Goal: Task Accomplishment & Management: Complete application form

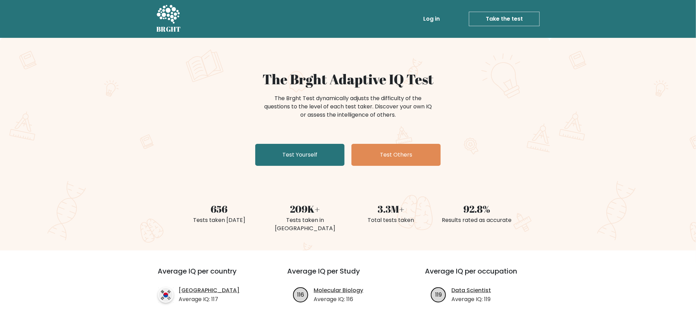
drag, startPoint x: 595, startPoint y: 1, endPoint x: 189, endPoint y: 150, distance: 433.2
click at [189, 150] on div "The Brght Adaptive IQ Test The Brght Test dynamically adjusts the difficulty of…" at bounding box center [348, 120] width 344 height 98
click at [279, 158] on link "Test Yourself" at bounding box center [299, 155] width 89 height 22
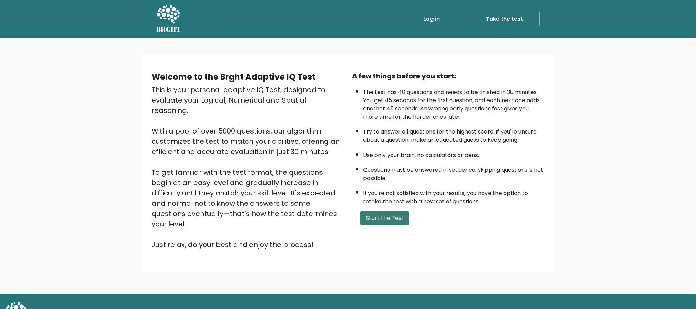
click at [382, 217] on button "Start the Test" at bounding box center [385, 218] width 49 height 14
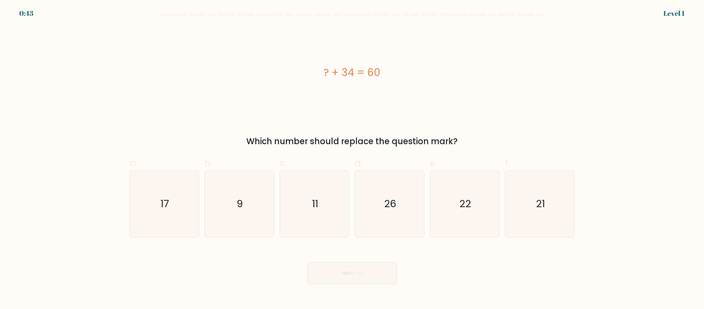
click at [130, 97] on div "? + 34 = 60" at bounding box center [353, 72] width 446 height 92
click at [347, 77] on div "? + 34 = 60" at bounding box center [353, 72] width 446 height 15
click at [392, 201] on text "26" at bounding box center [390, 204] width 12 height 14
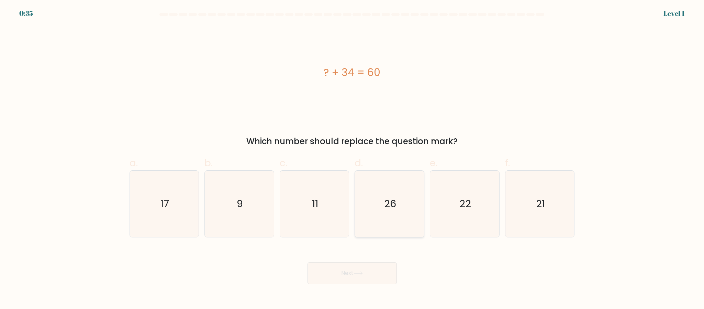
click at [353, 159] on input "d. 26" at bounding box center [352, 156] width 0 height 4
radio input "true"
click at [361, 276] on button "Next" at bounding box center [352, 273] width 89 height 22
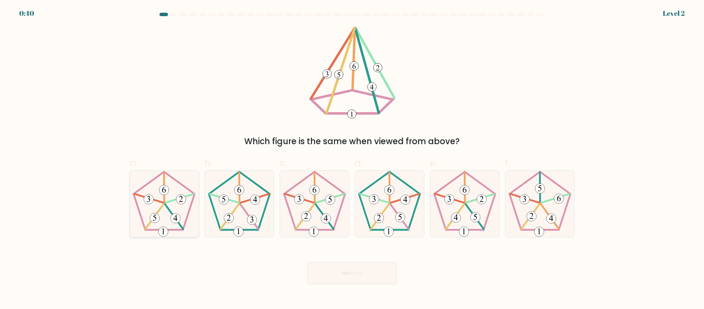
click at [161, 209] on icon at bounding box center [164, 204] width 66 height 66
click at [352, 159] on input "a." at bounding box center [352, 156] width 0 height 4
radio input "true"
click at [338, 270] on button "Next" at bounding box center [352, 273] width 89 height 22
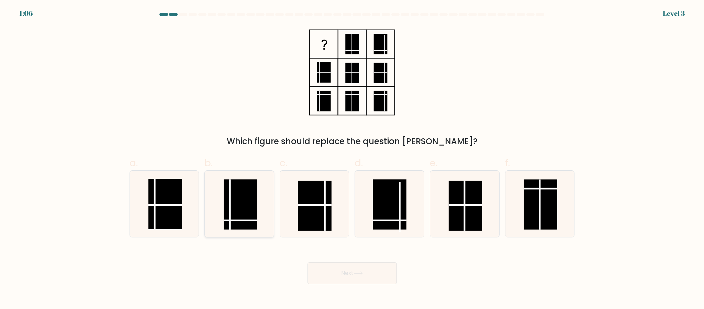
click at [242, 215] on rect at bounding box center [240, 204] width 33 height 50
click at [352, 159] on input "b." at bounding box center [352, 156] width 0 height 4
radio input "true"
click at [383, 274] on button "Next" at bounding box center [352, 273] width 89 height 22
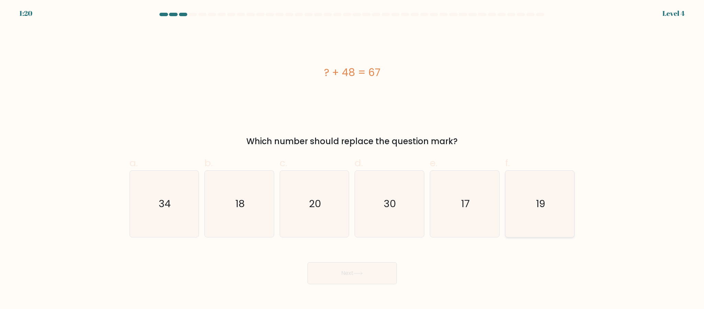
click at [523, 194] on icon "19" at bounding box center [540, 204] width 66 height 66
click at [353, 159] on input "f. 19" at bounding box center [352, 156] width 0 height 4
radio input "true"
click at [335, 263] on button "Next" at bounding box center [352, 273] width 89 height 22
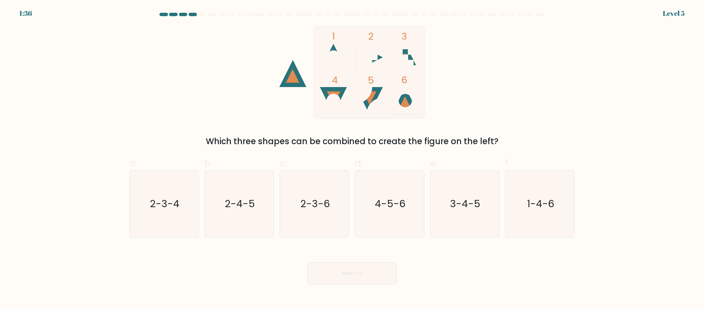
click at [401, 97] on icon at bounding box center [405, 100] width 27 height 27
click at [536, 200] on text "1-4-6" at bounding box center [540, 204] width 27 height 14
click at [353, 159] on input "f. 1-4-6" at bounding box center [352, 156] width 0 height 4
radio input "true"
click at [352, 269] on button "Next" at bounding box center [352, 273] width 89 height 22
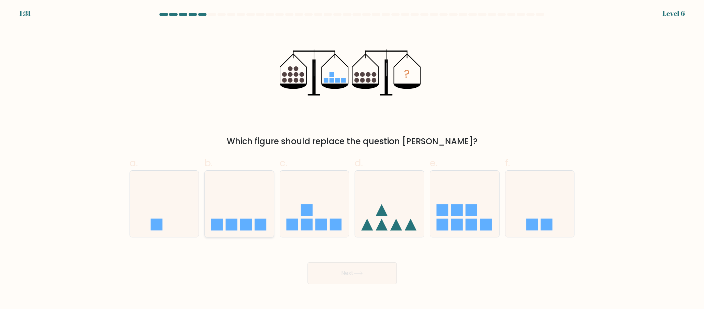
click at [242, 219] on rect at bounding box center [246, 225] width 12 height 12
click at [352, 159] on input "b." at bounding box center [352, 156] width 0 height 4
radio input "true"
click at [353, 272] on button "Next" at bounding box center [352, 273] width 89 height 22
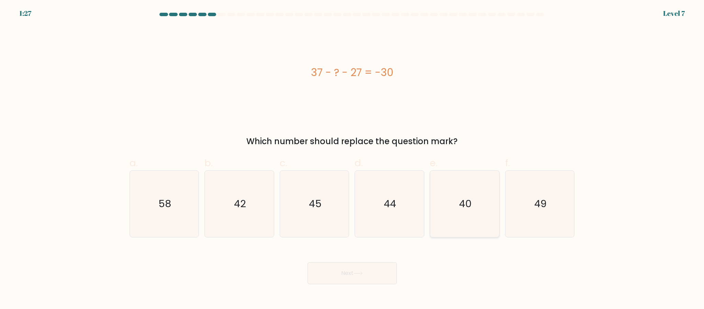
click at [467, 219] on icon "40" at bounding box center [465, 204] width 66 height 66
click at [353, 159] on input "e. 40" at bounding box center [352, 156] width 0 height 4
radio input "true"
click at [383, 268] on button "Next" at bounding box center [352, 273] width 89 height 22
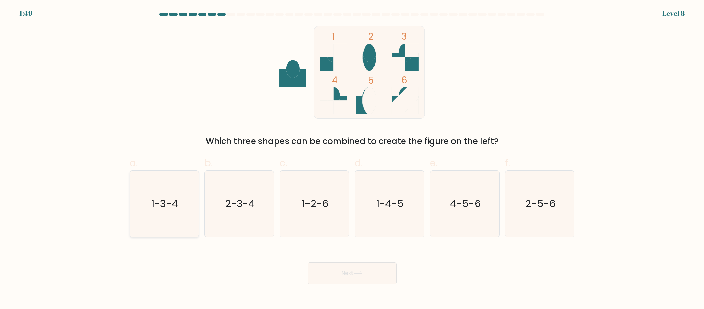
click at [171, 202] on text "1-3-4" at bounding box center [165, 204] width 27 height 14
click at [352, 159] on input "a. 1-3-4" at bounding box center [352, 156] width 0 height 4
radio input "true"
click at [359, 283] on button "Next" at bounding box center [352, 273] width 89 height 22
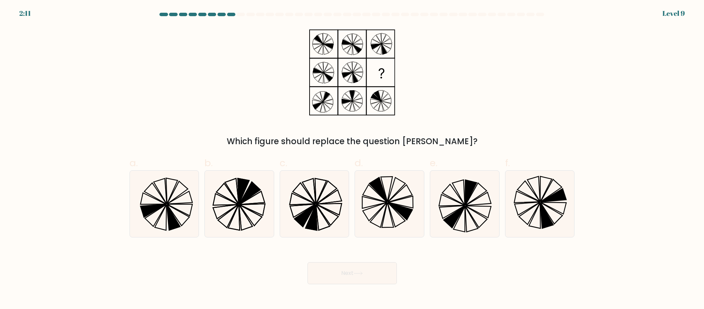
click at [349, 80] on icon at bounding box center [352, 72] width 86 height 92
click at [310, 196] on icon at bounding box center [304, 193] width 22 height 21
click at [352, 159] on input "c." at bounding box center [352, 156] width 0 height 4
radio input "true"
click at [356, 275] on icon at bounding box center [358, 273] width 9 height 4
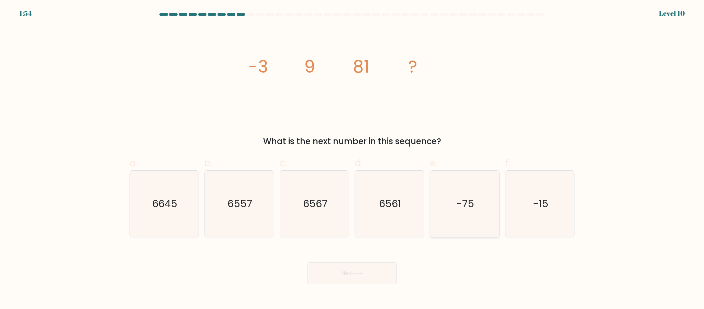
click at [457, 210] on text "-75" at bounding box center [466, 204] width 18 height 14
click at [353, 159] on input "e. -75" at bounding box center [352, 156] width 0 height 4
radio input "true"
click at [393, 213] on icon "6561" at bounding box center [389, 204] width 66 height 66
click at [353, 159] on input "d. 6561" at bounding box center [352, 156] width 0 height 4
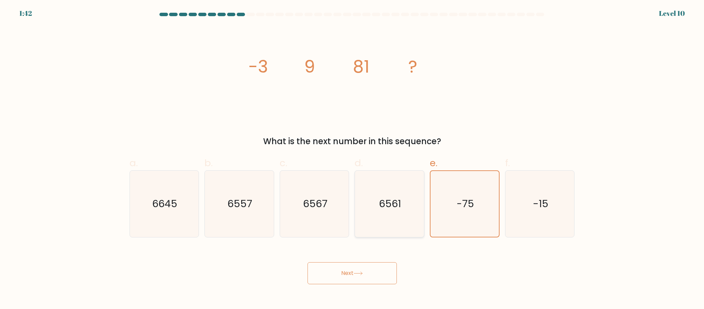
radio input "true"
click at [366, 274] on button "Next" at bounding box center [352, 273] width 89 height 22
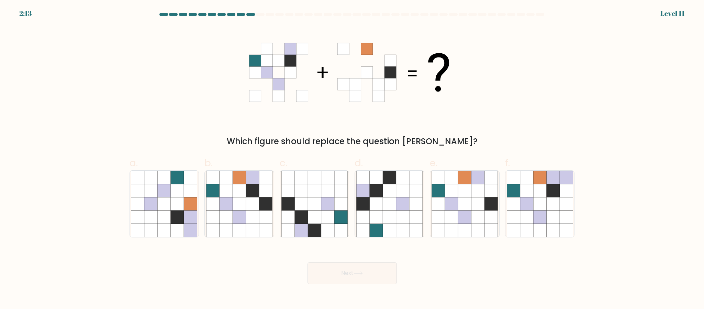
click at [106, 84] on form at bounding box center [352, 148] width 704 height 271
click at [472, 194] on icon at bounding box center [478, 190] width 13 height 13
click at [353, 159] on input "e." at bounding box center [352, 156] width 0 height 4
radio input "true"
click at [360, 270] on button "Next" at bounding box center [352, 273] width 89 height 22
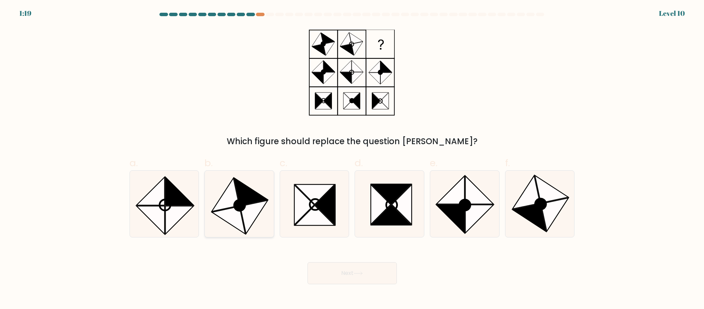
click at [231, 210] on icon at bounding box center [228, 220] width 33 height 28
click at [352, 159] on input "b." at bounding box center [352, 156] width 0 height 4
radio input "true"
click at [365, 272] on button "Next" at bounding box center [352, 273] width 89 height 22
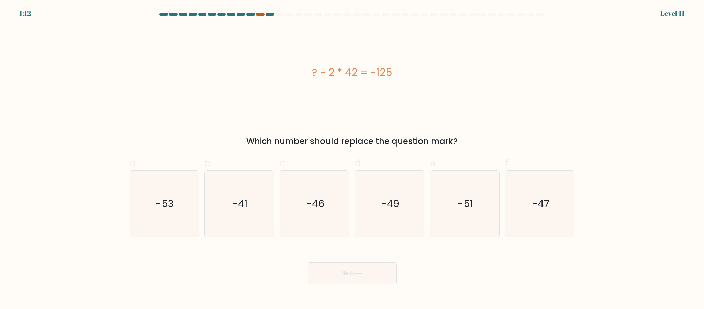
click at [260, 14] on div at bounding box center [260, 14] width 8 height 3
click at [260, 64] on div "? - 2 * 42 = -125" at bounding box center [353, 72] width 446 height 92
click at [223, 210] on icon "-41" at bounding box center [239, 204] width 66 height 66
click at [352, 159] on input "b. -41" at bounding box center [352, 156] width 0 height 4
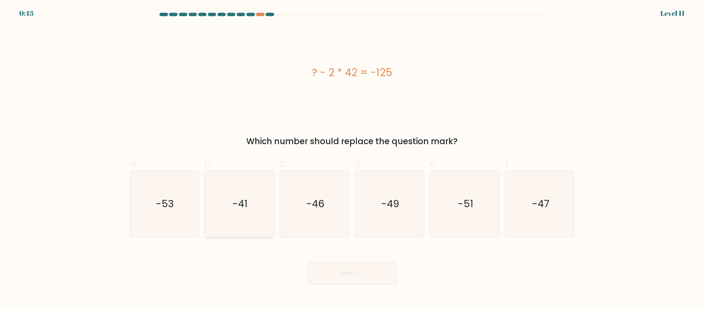
radio input "true"
click at [369, 267] on button "Next" at bounding box center [352, 273] width 89 height 22
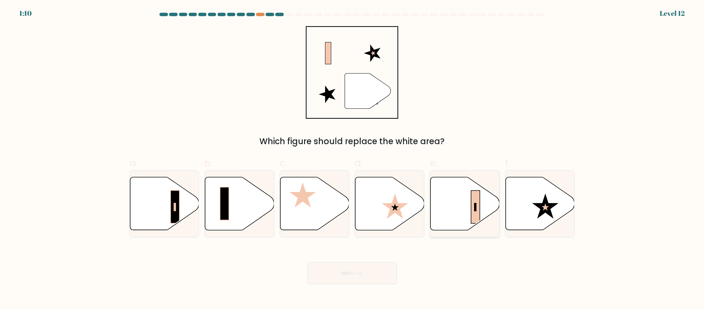
click at [464, 204] on icon at bounding box center [465, 203] width 69 height 53
click at [353, 159] on input "e." at bounding box center [352, 156] width 0 height 4
radio input "true"
click at [354, 270] on button "Next" at bounding box center [352, 273] width 89 height 22
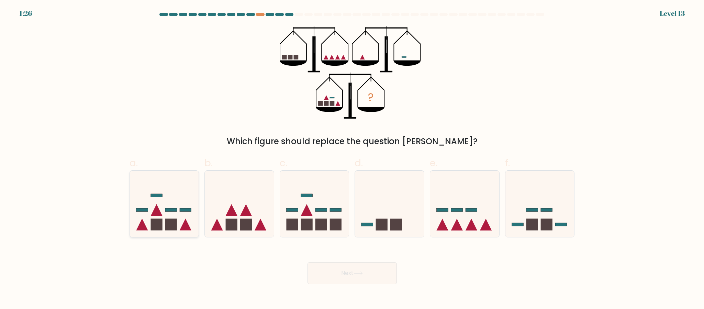
click at [164, 198] on icon at bounding box center [164, 203] width 69 height 57
click at [352, 159] on input "a." at bounding box center [352, 156] width 0 height 4
radio input "true"
click at [342, 268] on button "Next" at bounding box center [352, 273] width 89 height 22
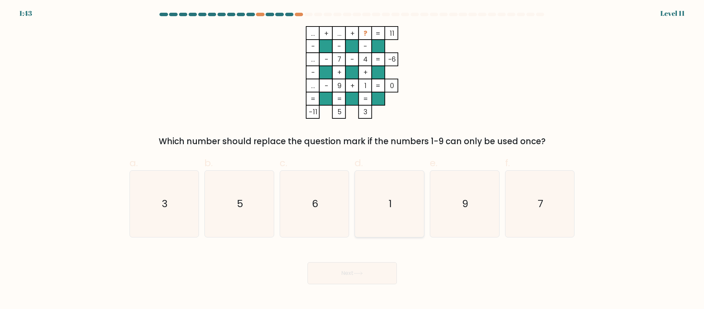
click at [401, 196] on icon "1" at bounding box center [389, 204] width 66 height 66
click at [353, 159] on input "d. 1" at bounding box center [352, 156] width 0 height 4
radio input "true"
click at [334, 276] on button "Next" at bounding box center [352, 273] width 89 height 22
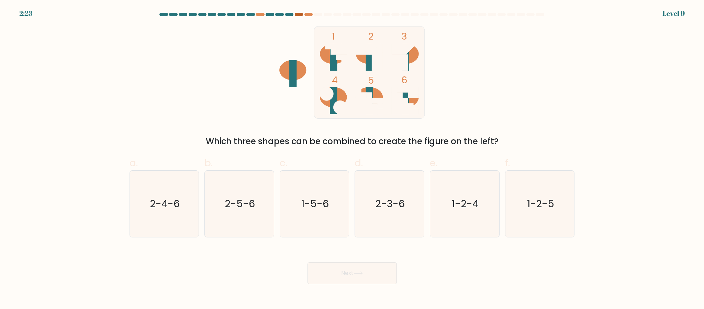
click at [298, 13] on div at bounding box center [299, 14] width 8 height 3
click at [278, 201] on div "c. 1-5-6" at bounding box center [314, 196] width 75 height 81
click at [329, 209] on icon "1-5-6" at bounding box center [315, 204] width 66 height 66
click at [352, 159] on input "c. 1-5-6" at bounding box center [352, 156] width 0 height 4
radio input "true"
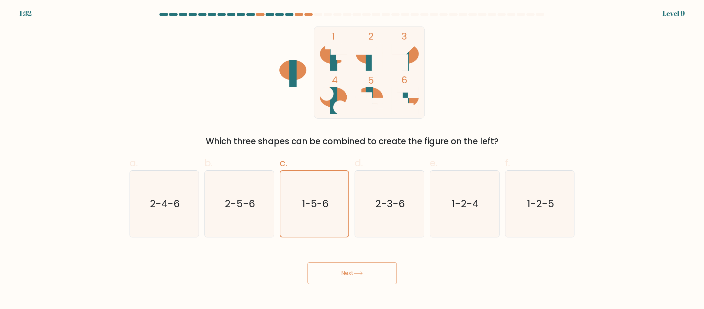
click at [360, 272] on icon at bounding box center [358, 273] width 9 height 4
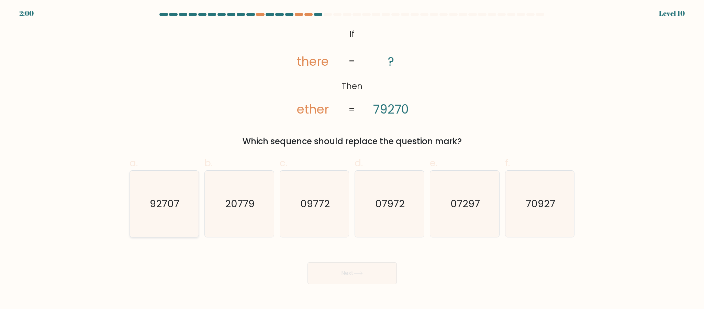
click at [155, 209] on text "92707" at bounding box center [165, 204] width 30 height 14
click at [352, 159] on input "a. 92707" at bounding box center [352, 156] width 0 height 4
radio input "true"
click at [359, 272] on icon at bounding box center [358, 273] width 9 height 4
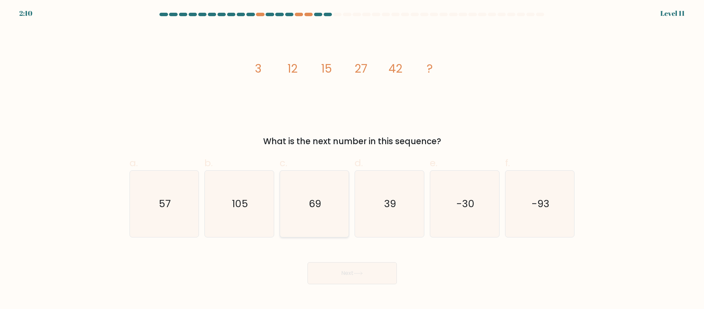
click at [309, 199] on text "69" at bounding box center [315, 204] width 12 height 14
click at [352, 159] on input "c. 69" at bounding box center [352, 156] width 0 height 4
radio input "true"
click at [349, 263] on button "Next" at bounding box center [352, 273] width 89 height 22
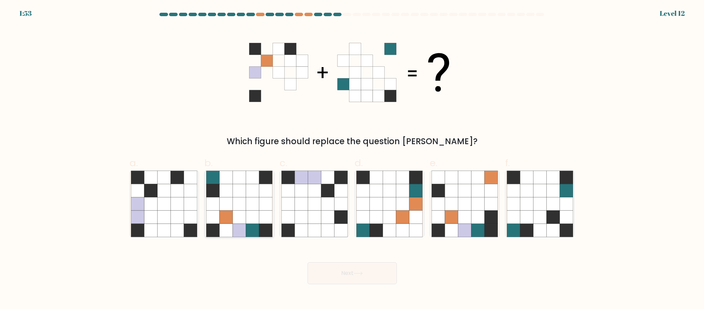
click at [227, 193] on icon at bounding box center [226, 190] width 13 height 13
click at [352, 159] on input "b." at bounding box center [352, 156] width 0 height 4
radio input "true"
click at [361, 271] on icon at bounding box center [358, 273] width 9 height 4
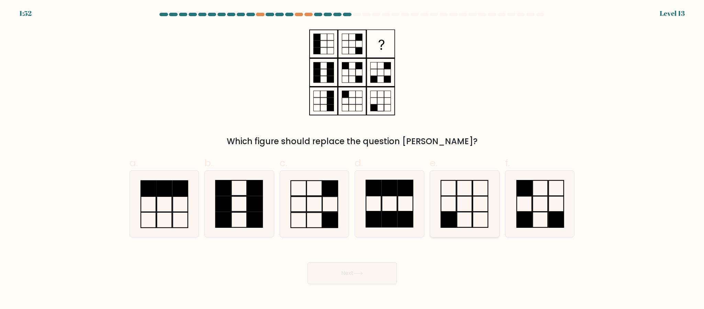
click at [487, 207] on icon at bounding box center [465, 204] width 66 height 66
click at [353, 159] on input "e." at bounding box center [352, 156] width 0 height 4
radio input "true"
click at [323, 224] on rect at bounding box center [329, 219] width 15 height 15
click at [352, 159] on input "c." at bounding box center [352, 156] width 0 height 4
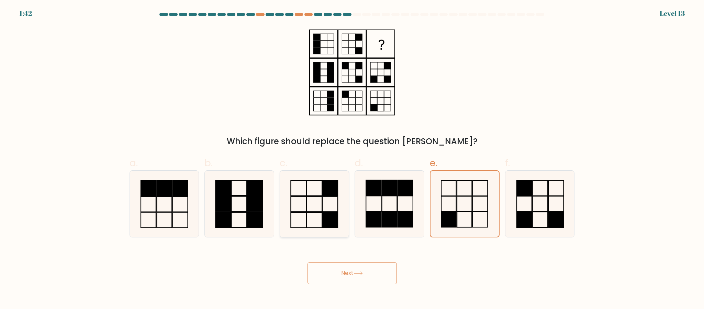
radio input "true"
click at [485, 207] on icon at bounding box center [465, 204] width 66 height 66
click at [353, 159] on input "e." at bounding box center [352, 156] width 0 height 4
radio input "true"
click at [371, 282] on button "Next" at bounding box center [352, 273] width 89 height 22
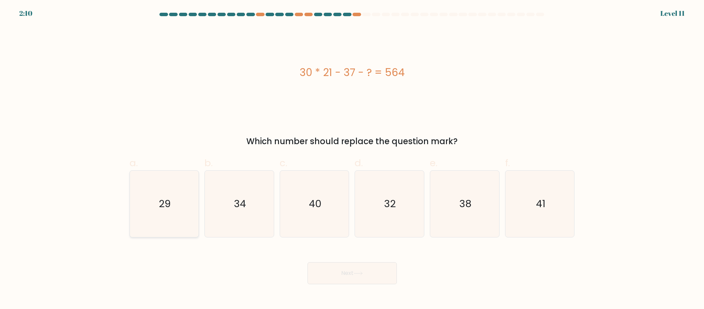
click at [136, 206] on icon "29" at bounding box center [164, 204] width 66 height 66
click at [352, 159] on input "a. 29" at bounding box center [352, 156] width 0 height 4
radio input "true"
click at [361, 273] on icon at bounding box center [358, 273] width 9 height 4
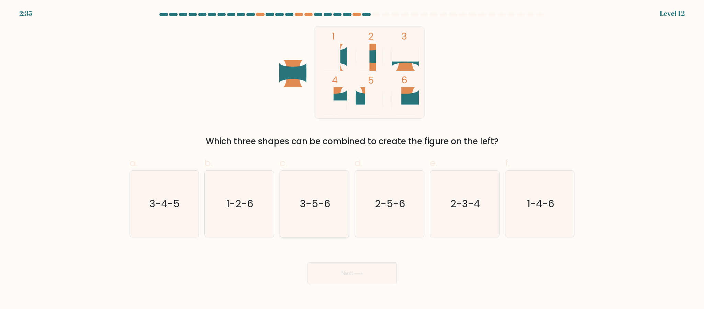
click at [342, 201] on icon "3-5-6" at bounding box center [315, 204] width 66 height 66
click at [352, 159] on input "c. 3-5-6" at bounding box center [352, 156] width 0 height 4
radio input "true"
click at [367, 265] on button "Next" at bounding box center [352, 273] width 89 height 22
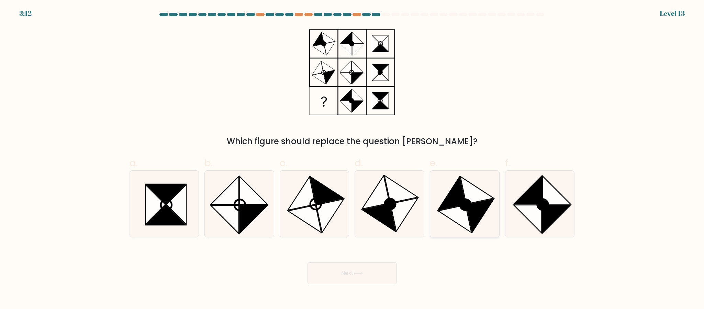
click at [467, 196] on icon at bounding box center [477, 190] width 33 height 28
click at [353, 159] on input "e." at bounding box center [352, 156] width 0 height 4
radio input "true"
click at [343, 279] on button "Next" at bounding box center [352, 273] width 89 height 22
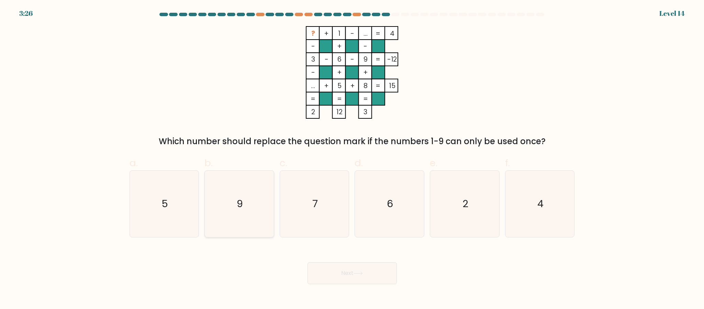
click at [254, 196] on icon "9" at bounding box center [239, 204] width 66 height 66
click at [352, 159] on input "b. 9" at bounding box center [352, 156] width 0 height 4
radio input "true"
click at [342, 269] on button "Next" at bounding box center [352, 273] width 89 height 22
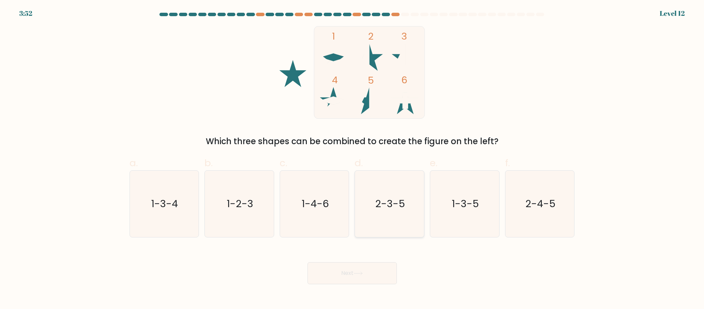
click at [395, 207] on text "2-3-5" at bounding box center [390, 204] width 30 height 14
click at [353, 159] on input "d. 2-3-5" at bounding box center [352, 156] width 0 height 4
radio input "true"
click at [352, 270] on button "Next" at bounding box center [352, 273] width 89 height 22
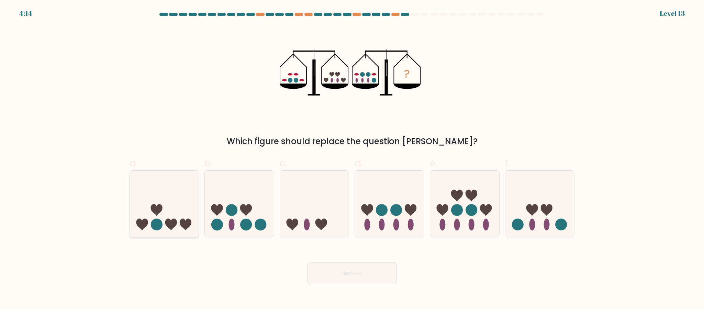
click at [158, 194] on icon at bounding box center [164, 203] width 69 height 57
click at [352, 159] on input "a." at bounding box center [352, 156] width 0 height 4
radio input "true"
click at [234, 216] on icon at bounding box center [239, 203] width 69 height 57
click at [352, 159] on input "b." at bounding box center [352, 156] width 0 height 4
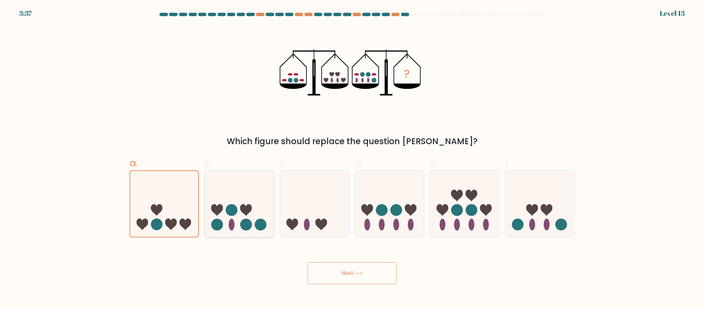
radio input "true"
click at [354, 270] on button "Next" at bounding box center [352, 273] width 89 height 22
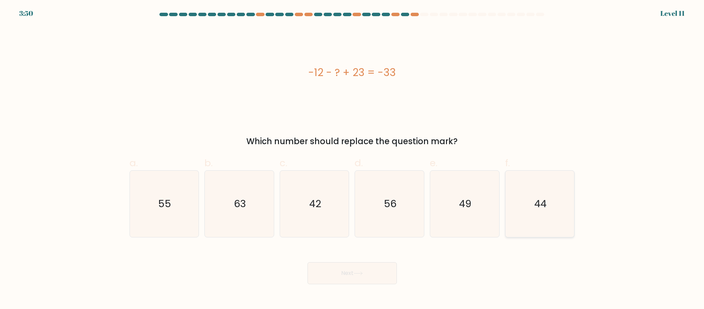
click at [541, 190] on icon "44" at bounding box center [540, 204] width 66 height 66
click at [353, 159] on input "f. 44" at bounding box center [352, 156] width 0 height 4
radio input "true"
click at [375, 267] on button "Next" at bounding box center [352, 273] width 89 height 22
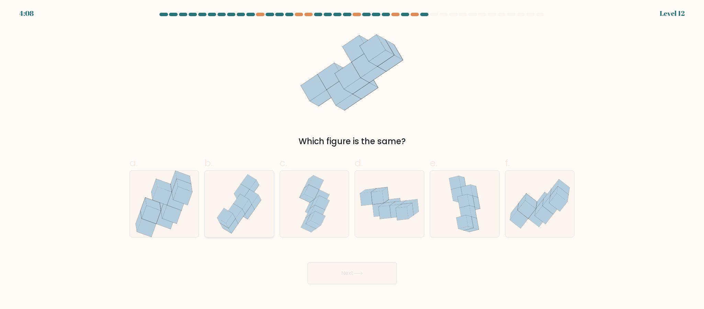
click at [239, 205] on icon at bounding box center [241, 201] width 15 height 15
click at [352, 159] on input "b." at bounding box center [352, 156] width 0 height 4
radio input "true"
click at [338, 273] on button "Next" at bounding box center [352, 273] width 89 height 22
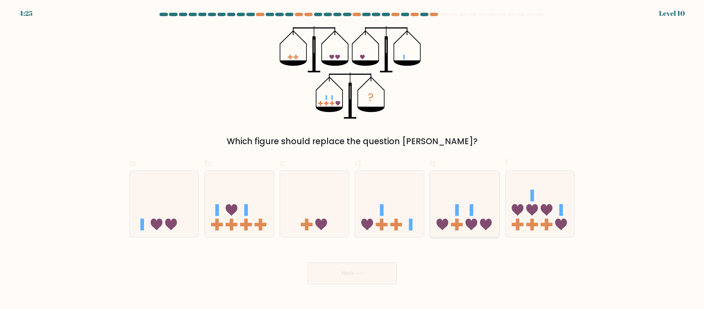
click at [464, 208] on icon at bounding box center [464, 203] width 69 height 57
click at [353, 159] on input "e." at bounding box center [352, 156] width 0 height 4
radio input "true"
click at [340, 274] on button "Next" at bounding box center [352, 273] width 89 height 22
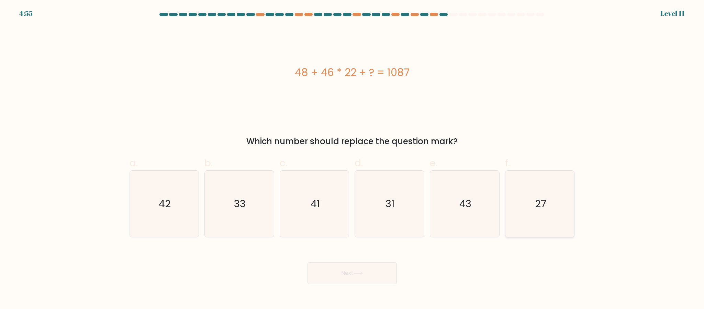
click at [552, 208] on icon "27" at bounding box center [540, 204] width 66 height 66
click at [353, 159] on input "f. 27" at bounding box center [352, 156] width 0 height 4
radio input "true"
click at [376, 264] on button "Next" at bounding box center [352, 273] width 89 height 22
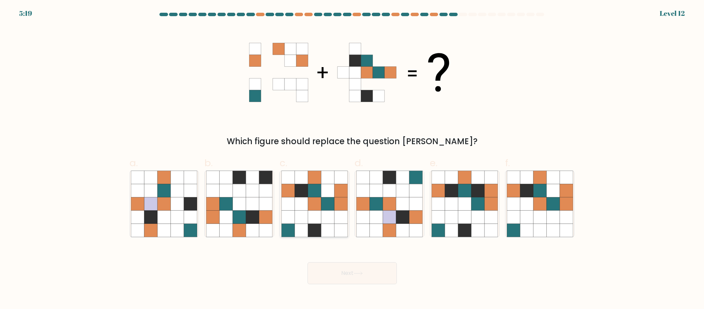
click at [306, 229] on icon at bounding box center [301, 229] width 13 height 13
click at [352, 159] on input "c." at bounding box center [352, 156] width 0 height 4
radio input "true"
click at [354, 281] on button "Next" at bounding box center [352, 273] width 89 height 22
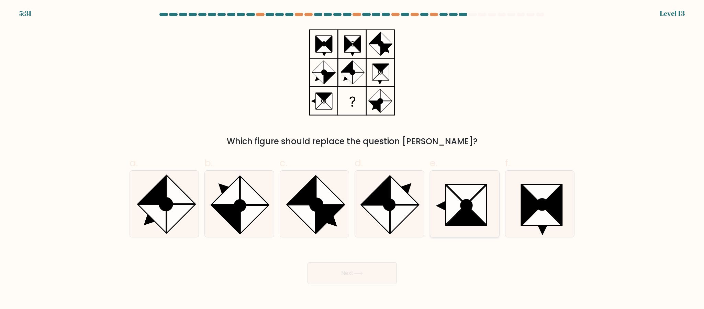
click at [465, 200] on icon at bounding box center [466, 205] width 11 height 11
click at [353, 159] on input "e." at bounding box center [352, 156] width 0 height 4
radio input "true"
click at [362, 274] on icon at bounding box center [358, 273] width 9 height 4
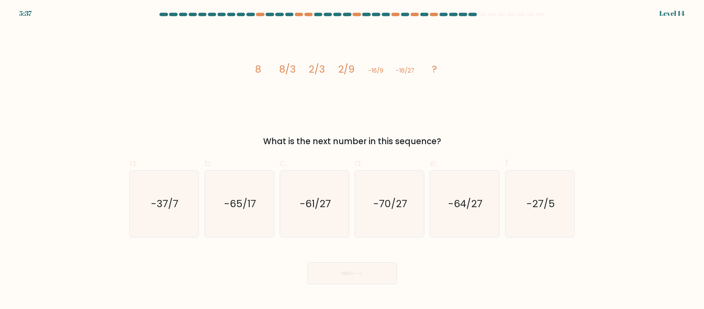
click at [98, 55] on form at bounding box center [352, 148] width 704 height 271
click at [531, 209] on text "-27/5" at bounding box center [541, 204] width 29 height 14
click at [353, 159] on input "f. -27/5" at bounding box center [352, 156] width 0 height 4
radio input "true"
click at [319, 211] on icon "-61/27" at bounding box center [315, 204] width 66 height 66
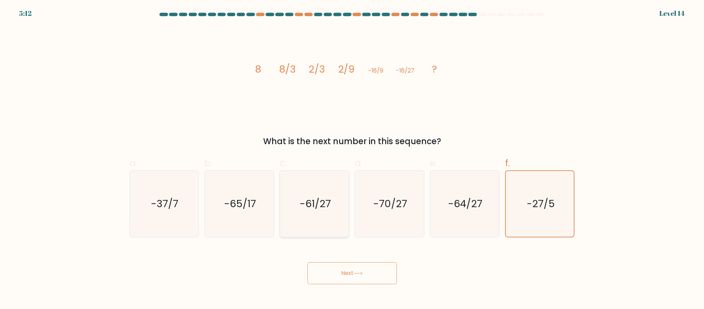
click at [352, 159] on input "c. -61/27" at bounding box center [352, 156] width 0 height 4
radio input "true"
click at [350, 271] on button "Next" at bounding box center [352, 273] width 89 height 22
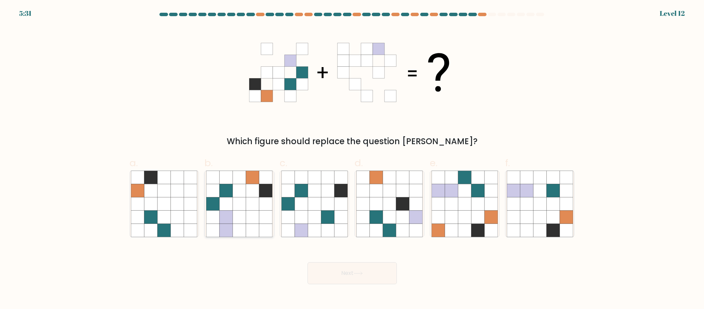
click at [248, 189] on icon at bounding box center [252, 190] width 13 height 13
click at [352, 159] on input "b." at bounding box center [352, 156] width 0 height 4
radio input "true"
click at [372, 273] on button "Next" at bounding box center [352, 273] width 89 height 22
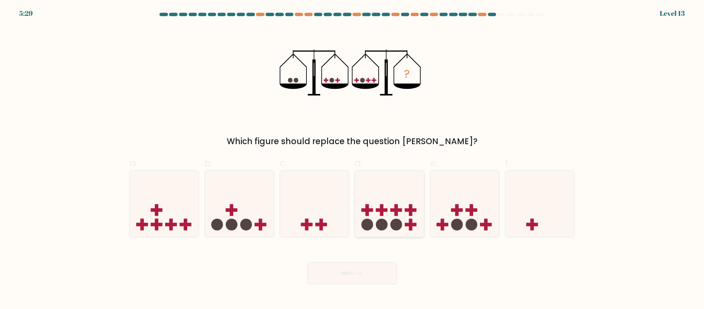
click at [389, 215] on icon at bounding box center [389, 203] width 69 height 57
click at [353, 159] on input "d." at bounding box center [352, 156] width 0 height 4
radio input "true"
click at [355, 275] on button "Next" at bounding box center [352, 273] width 89 height 22
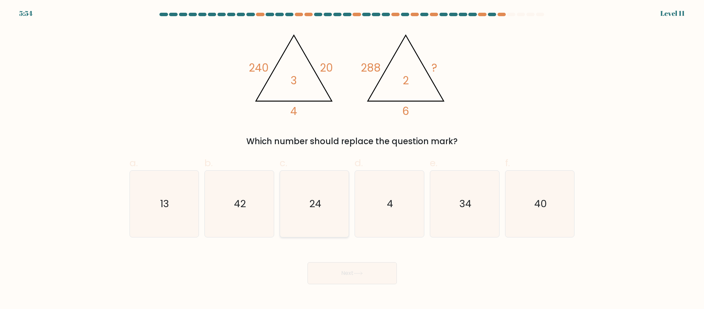
click at [304, 216] on icon "24" at bounding box center [315, 204] width 66 height 66
click at [352, 159] on input "c. 24" at bounding box center [352, 156] width 0 height 4
radio input "true"
click at [365, 275] on button "Next" at bounding box center [352, 273] width 89 height 22
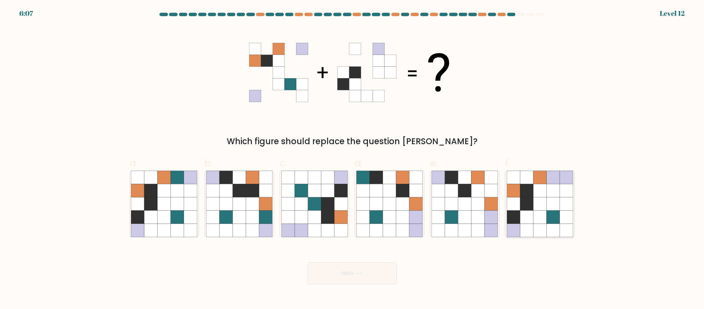
click at [533, 199] on icon at bounding box center [526, 203] width 13 height 13
click at [353, 159] on input "f." at bounding box center [352, 156] width 0 height 4
radio input "true"
click at [349, 271] on button "Next" at bounding box center [352, 273] width 89 height 22
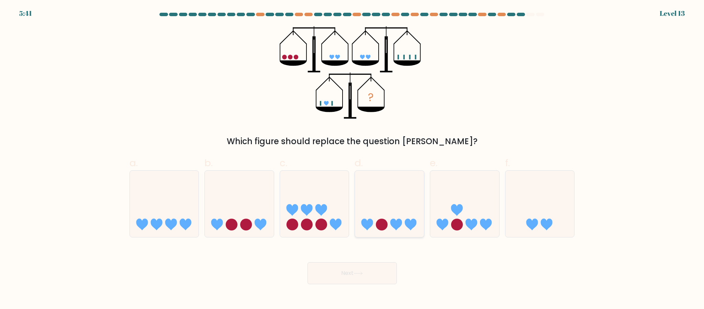
click at [398, 211] on icon at bounding box center [389, 203] width 69 height 57
click at [353, 159] on input "d." at bounding box center [352, 156] width 0 height 4
radio input "true"
click at [358, 273] on icon at bounding box center [358, 273] width 9 height 4
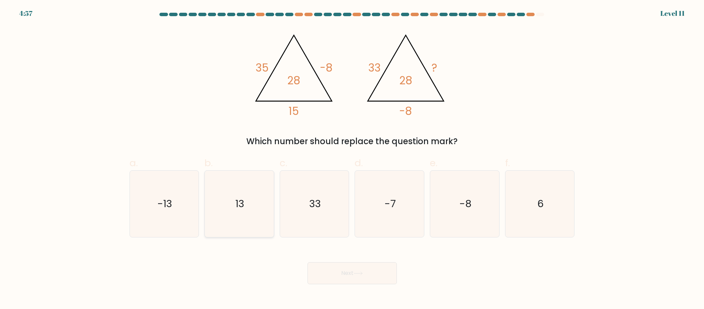
click at [221, 206] on icon "13" at bounding box center [239, 204] width 66 height 66
click at [352, 159] on input "b. 13" at bounding box center [352, 156] width 0 height 4
radio input "true"
click at [366, 269] on button "Next" at bounding box center [352, 273] width 89 height 22
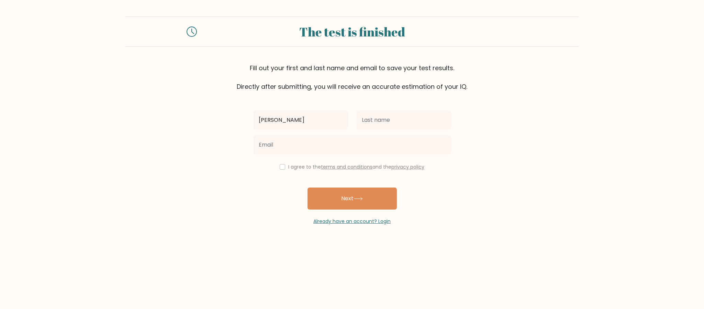
type input "[PERSON_NAME]"
click at [372, 121] on input "text" at bounding box center [403, 119] width 95 height 19
type input "Abrigonda"
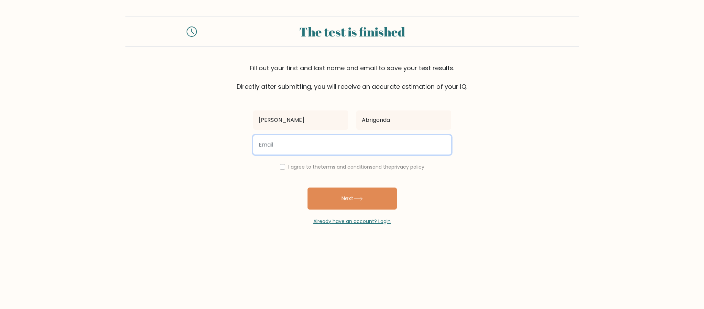
click at [326, 143] on input "email" at bounding box center [352, 144] width 198 height 19
type input "abigaill.abrigonda@gmail.com"
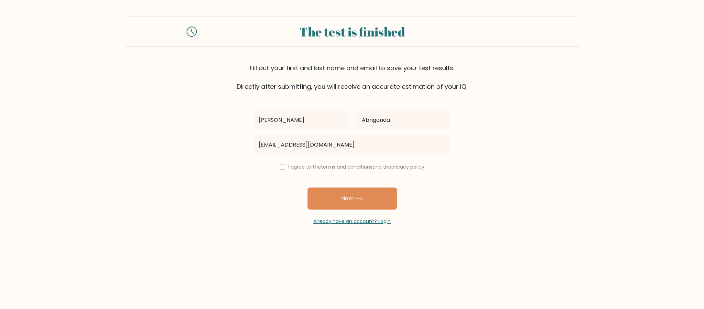
click at [279, 164] on div "I agree to the terms and conditions and the privacy policy" at bounding box center [352, 167] width 206 height 8
click at [280, 168] on input "checkbox" at bounding box center [283, 167] width 6 height 6
checkbox input "true"
click at [334, 196] on button "Next" at bounding box center [352, 198] width 89 height 22
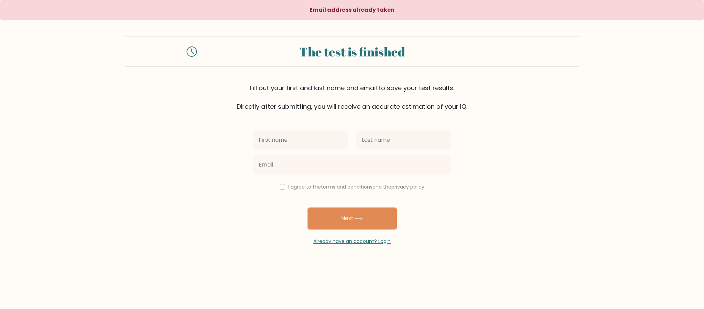
click at [289, 143] on input "text" at bounding box center [300, 139] width 95 height 19
type input "[PERSON_NAME]"
click at [377, 152] on div at bounding box center [403, 140] width 103 height 25
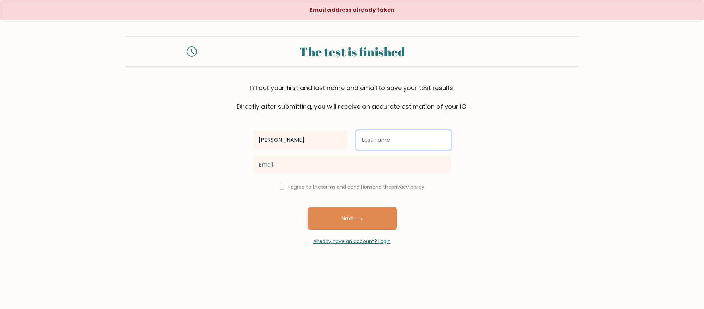
click at [383, 143] on input "text" at bounding box center [403, 139] width 95 height 19
type input "Abrigonda"
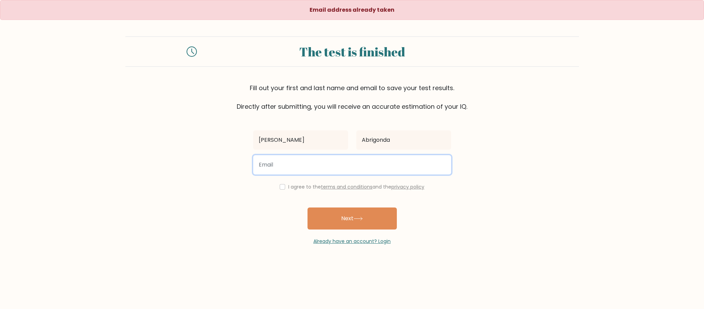
click at [361, 166] on input "email" at bounding box center [352, 164] width 198 height 19
type input "abigailabrigonda0@gmail.com"
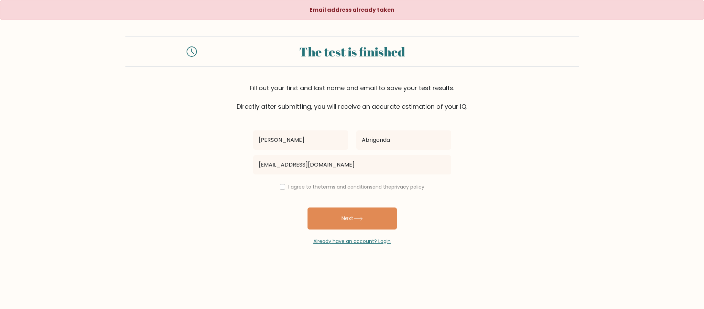
click at [277, 185] on div "I agree to the terms and conditions and the privacy policy" at bounding box center [352, 187] width 206 height 8
click at [283, 188] on input "checkbox" at bounding box center [283, 187] width 6 height 6
checkbox input "true"
click at [339, 221] on button "Next" at bounding box center [352, 218] width 89 height 22
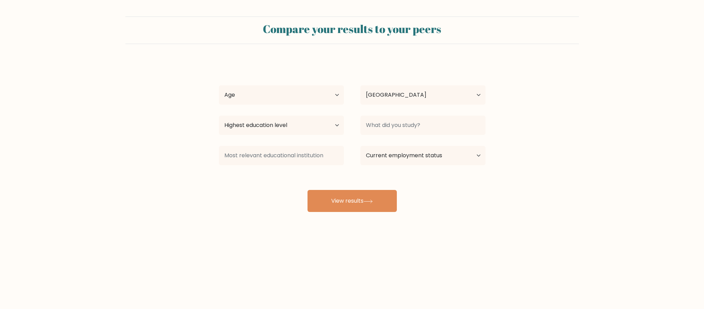
select select "PH"
click at [253, 99] on select "Age Under [DEMOGRAPHIC_DATA] [DEMOGRAPHIC_DATA] [DEMOGRAPHIC_DATA] [DEMOGRAPHIC…" at bounding box center [281, 94] width 125 height 19
select select "25_34"
click at [219, 86] on select "Age Under [DEMOGRAPHIC_DATA] [DEMOGRAPHIC_DATA] [DEMOGRAPHIC_DATA] [DEMOGRAPHIC…" at bounding box center [281, 94] width 125 height 19
click at [300, 129] on select "Highest education level No schooling Primary Lower Secondary Upper Secondary Oc…" at bounding box center [281, 125] width 125 height 19
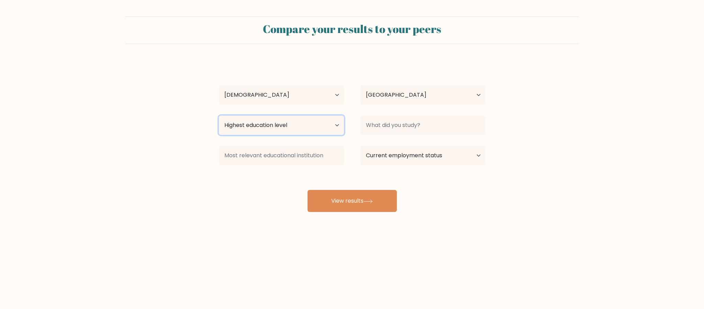
select select "bachelors_degree"
click at [219, 116] on select "Highest education level No schooling Primary Lower Secondary Upper Secondary Oc…" at bounding box center [281, 125] width 125 height 19
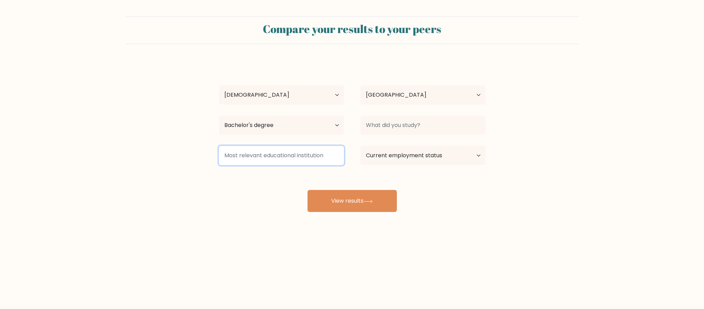
click at [286, 153] on input at bounding box center [281, 155] width 125 height 19
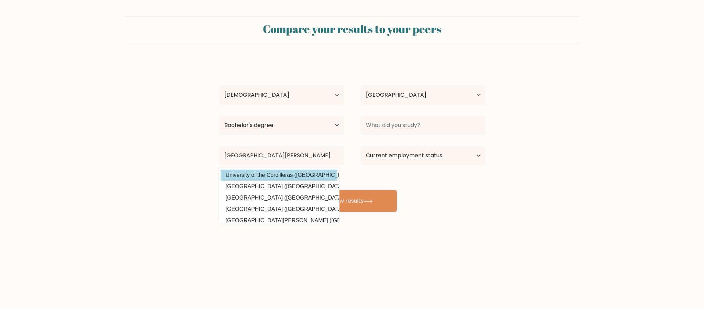
click at [274, 174] on div "[PERSON_NAME] Age Under [DEMOGRAPHIC_DATA] [DEMOGRAPHIC_DATA] [DEMOGRAPHIC_DATA…" at bounding box center [352, 136] width 275 height 151
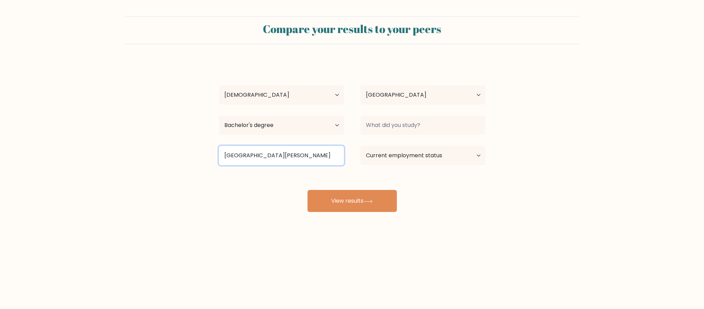
click at [289, 157] on input "University of Cordi" at bounding box center [281, 155] width 125 height 19
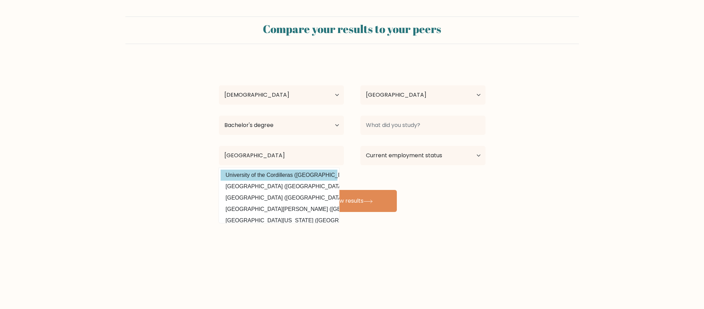
click at [284, 178] on div "Abigail Abrigonda Age Under 18 years old 18-24 years old 25-34 years old 35-44 …" at bounding box center [352, 136] width 275 height 151
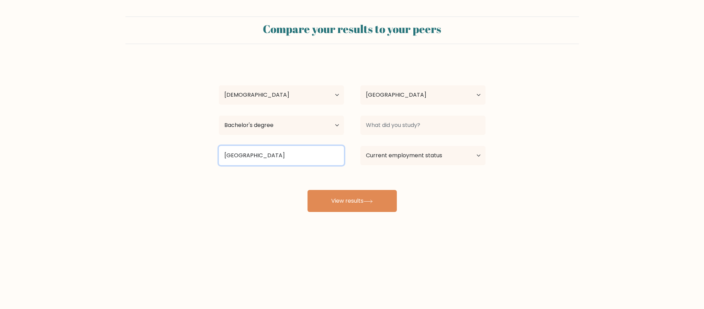
click at [259, 155] on input "University of Cordilleras" at bounding box center [281, 155] width 125 height 19
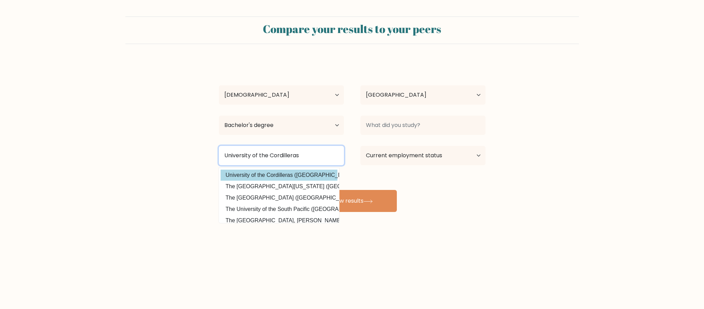
type input "University of the Cordilleras"
click at [305, 178] on div "Abigail Abrigonda Age Under 18 years old 18-24 years old 25-34 years old 35-44 …" at bounding box center [352, 136] width 275 height 151
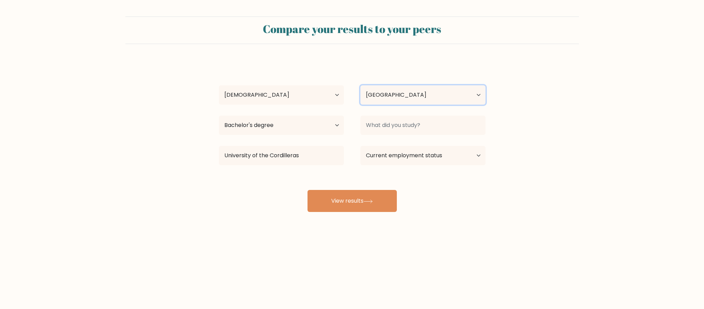
click at [401, 101] on select "Country Afghanistan Albania Algeria American Samoa Andorra Angola Anguilla Anta…" at bounding box center [423, 94] width 125 height 19
click at [397, 90] on select "Country Afghanistan Albania Algeria American Samoa Andorra Angola Anguilla Anta…" at bounding box center [423, 94] width 125 height 19
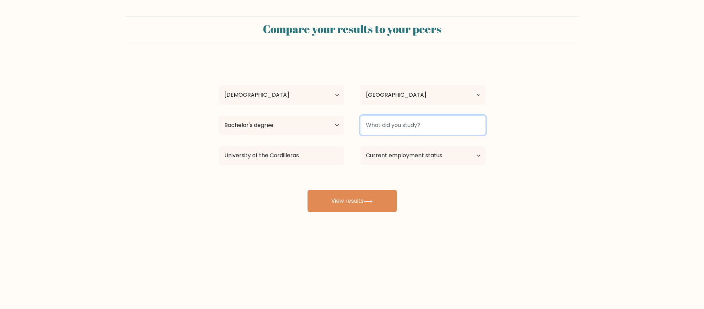
click at [398, 127] on input at bounding box center [423, 125] width 125 height 19
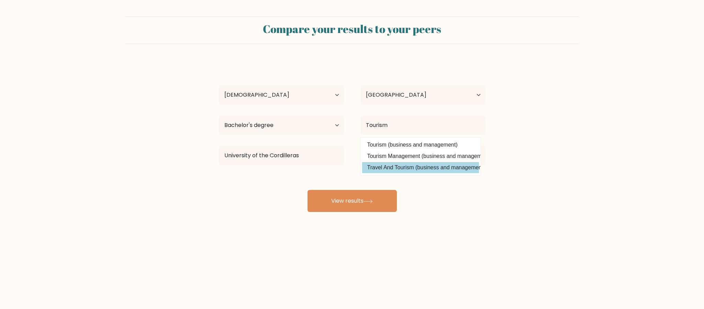
click at [399, 166] on div "Abigail Abrigonda Age Under 18 years old 18-24 years old 25-34 years old 35-44 …" at bounding box center [352, 136] width 275 height 151
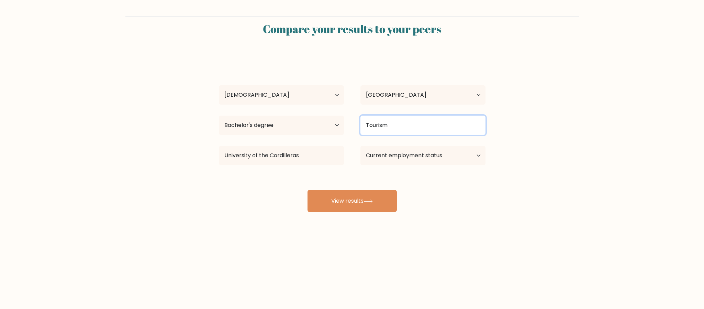
click at [406, 124] on input "Tourism" at bounding box center [423, 125] width 125 height 19
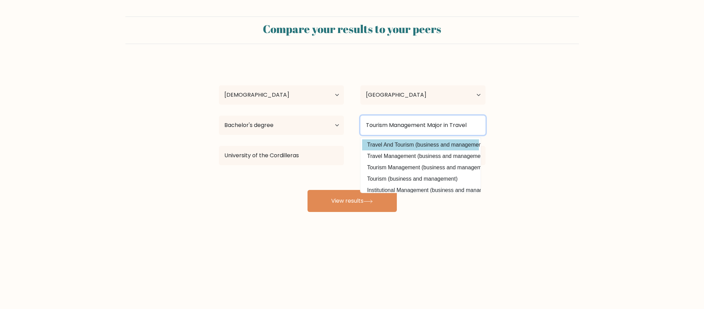
type input "Tourism Management Major in Travel"
click at [408, 145] on div "Abigail Abrigonda Age Under 18 years old 18-24 years old 25-34 years old 35-44 …" at bounding box center [352, 136] width 275 height 151
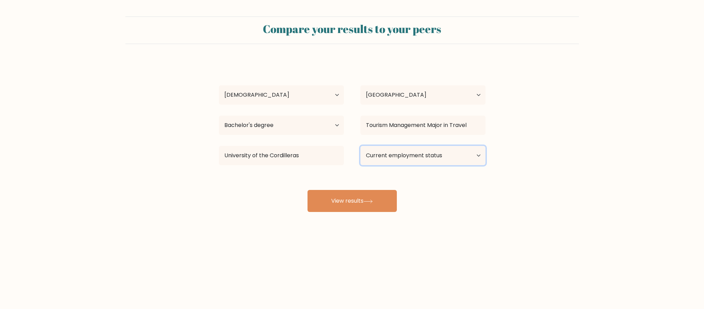
click at [384, 160] on select "Current employment status Employed Student Retired Other / prefer not to answer" at bounding box center [423, 155] width 125 height 19
select select "other"
click at [361, 146] on select "Current employment status Employed Student Retired Other / prefer not to answer" at bounding box center [423, 155] width 125 height 19
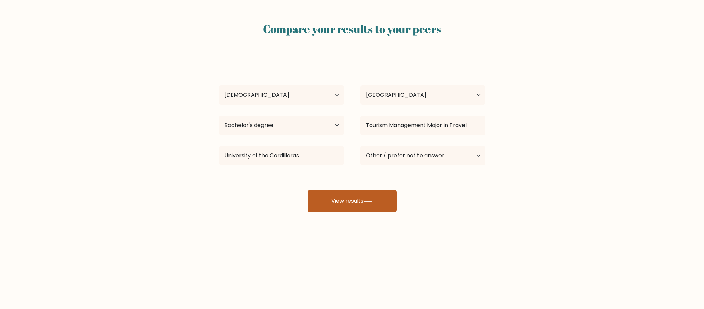
click at [384, 202] on button "View results" at bounding box center [352, 201] width 89 height 22
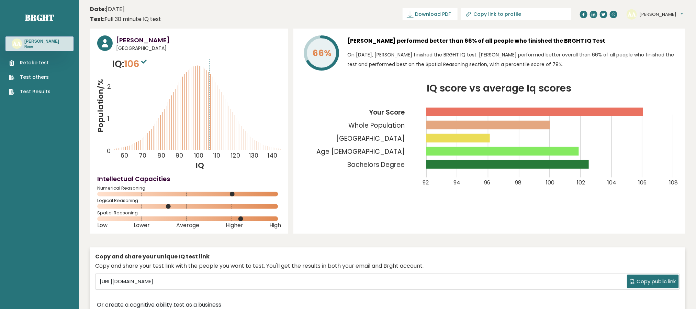
click at [326, 9] on header "Date: [DATE] Test: Full 30 minute IQ test Download PDF Downloading... Downloadi…" at bounding box center [387, 14] width 595 height 22
click at [651, 282] on span "Copy public link" at bounding box center [656, 281] width 39 height 8
click at [648, 281] on span "Copy public link" at bounding box center [656, 281] width 39 height 8
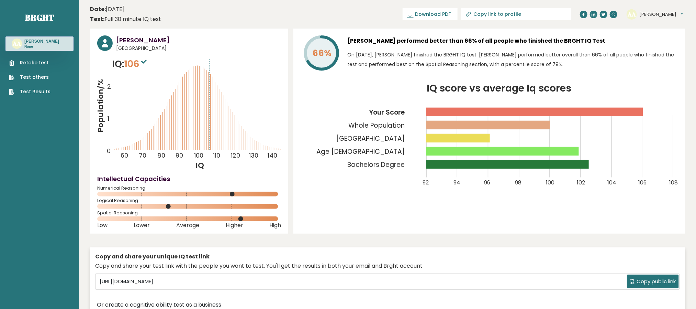
click at [648, 281] on span "Copy public link" at bounding box center [656, 281] width 39 height 8
click at [297, 15] on header "Date: [DATE] Test: Full 30 minute IQ test Download PDF Downloading... Downloadi…" at bounding box center [387, 14] width 595 height 22
